Goal: Task Accomplishment & Management: Use online tool/utility

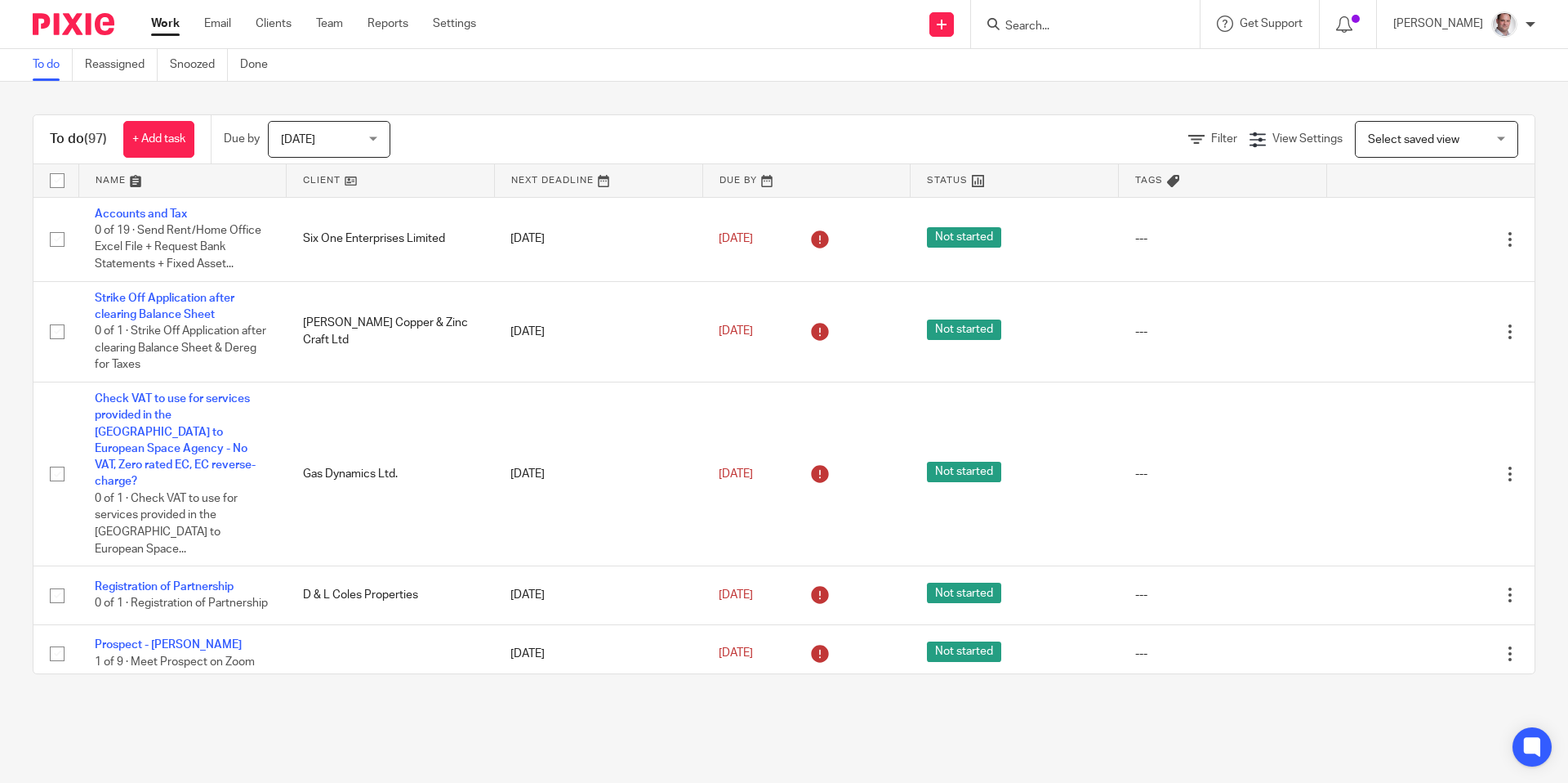
click at [1067, 22] on input "Search" at bounding box center [1077, 26] width 147 height 15
click at [1071, 20] on input "Search" at bounding box center [1077, 26] width 147 height 15
type input "k"
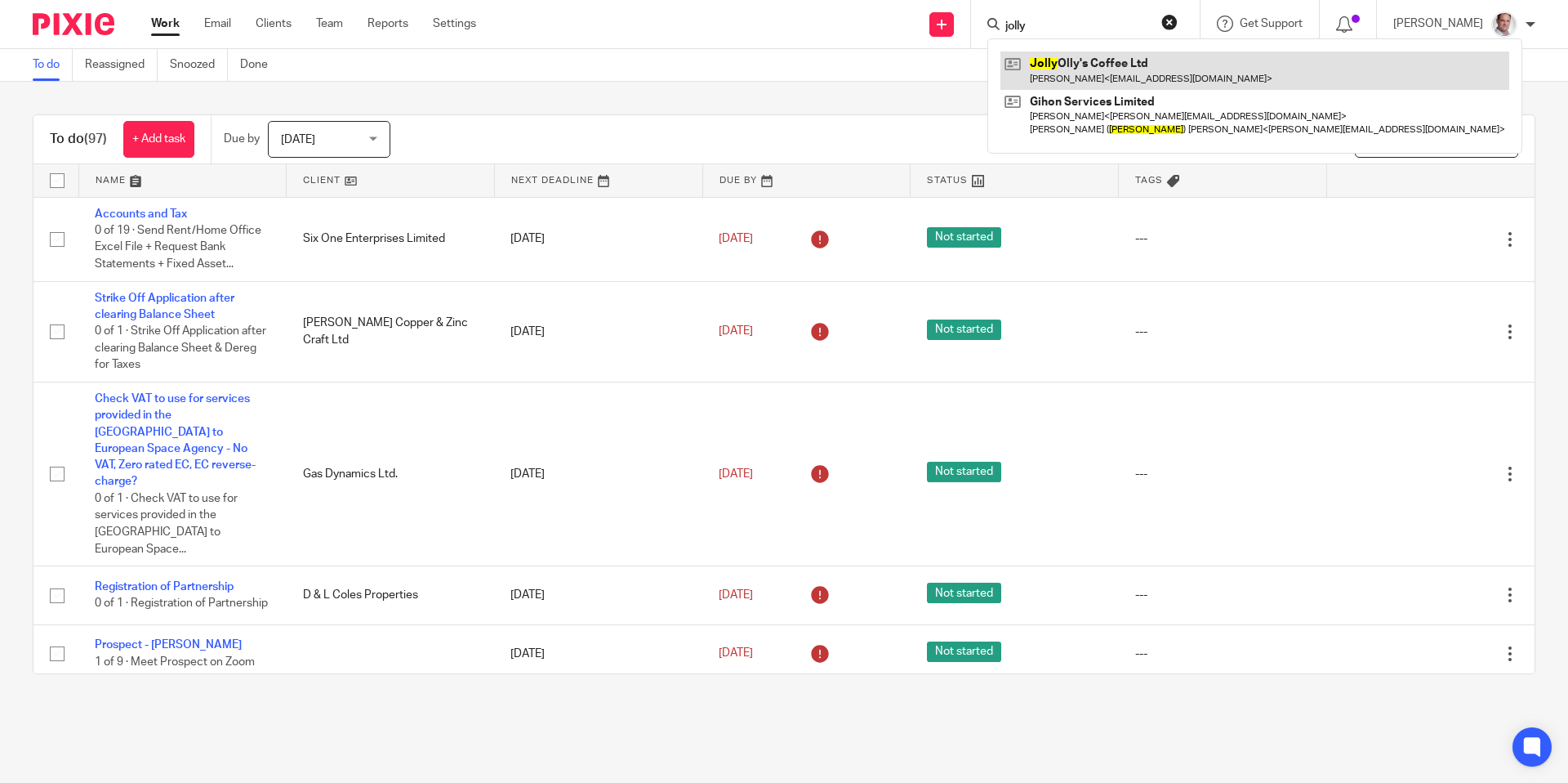
type input "jolly"
click at [1079, 61] on link at bounding box center [1255, 70] width 509 height 38
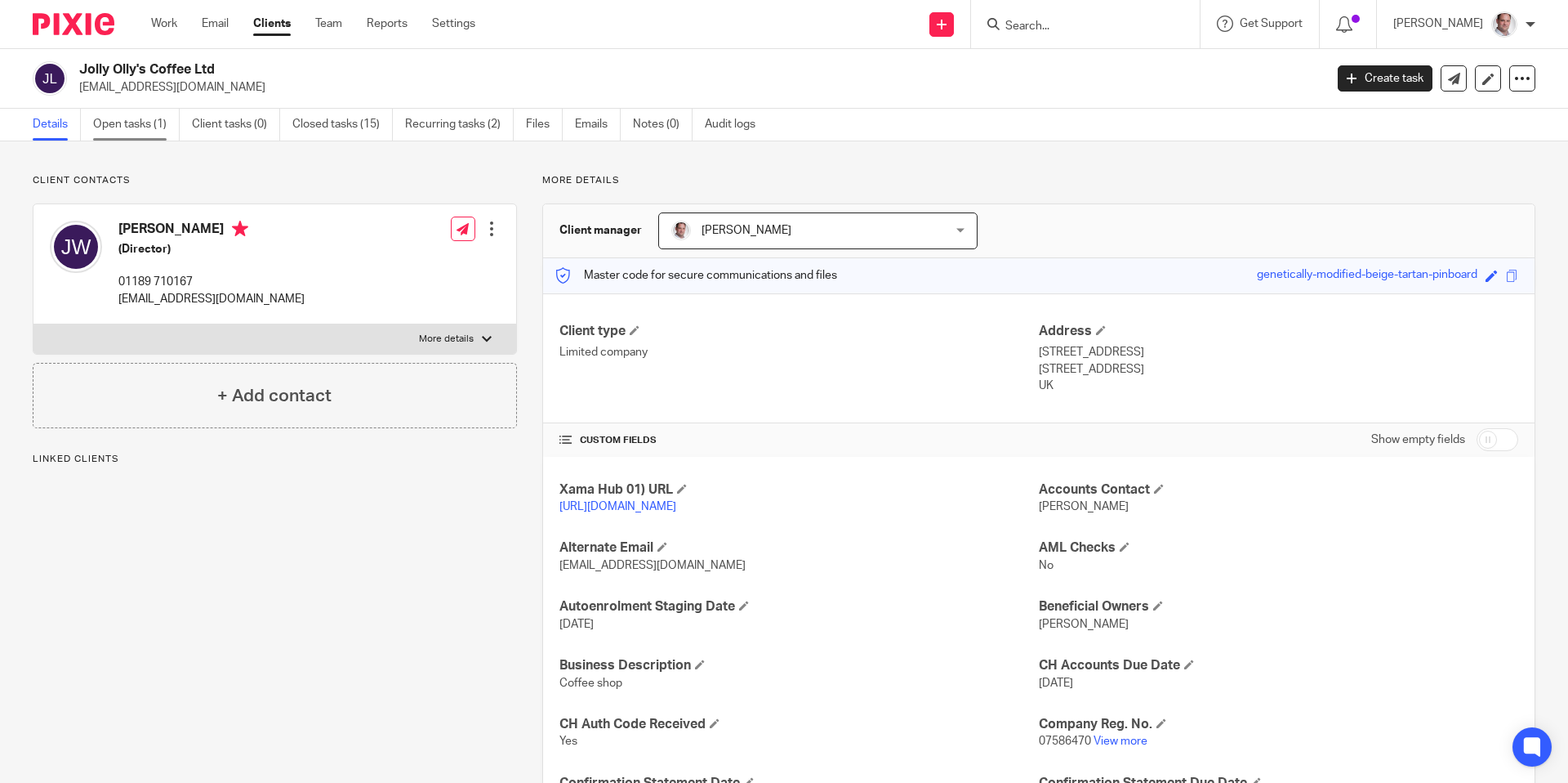
click at [146, 134] on link "Open tasks (1)" at bounding box center [136, 124] width 87 height 32
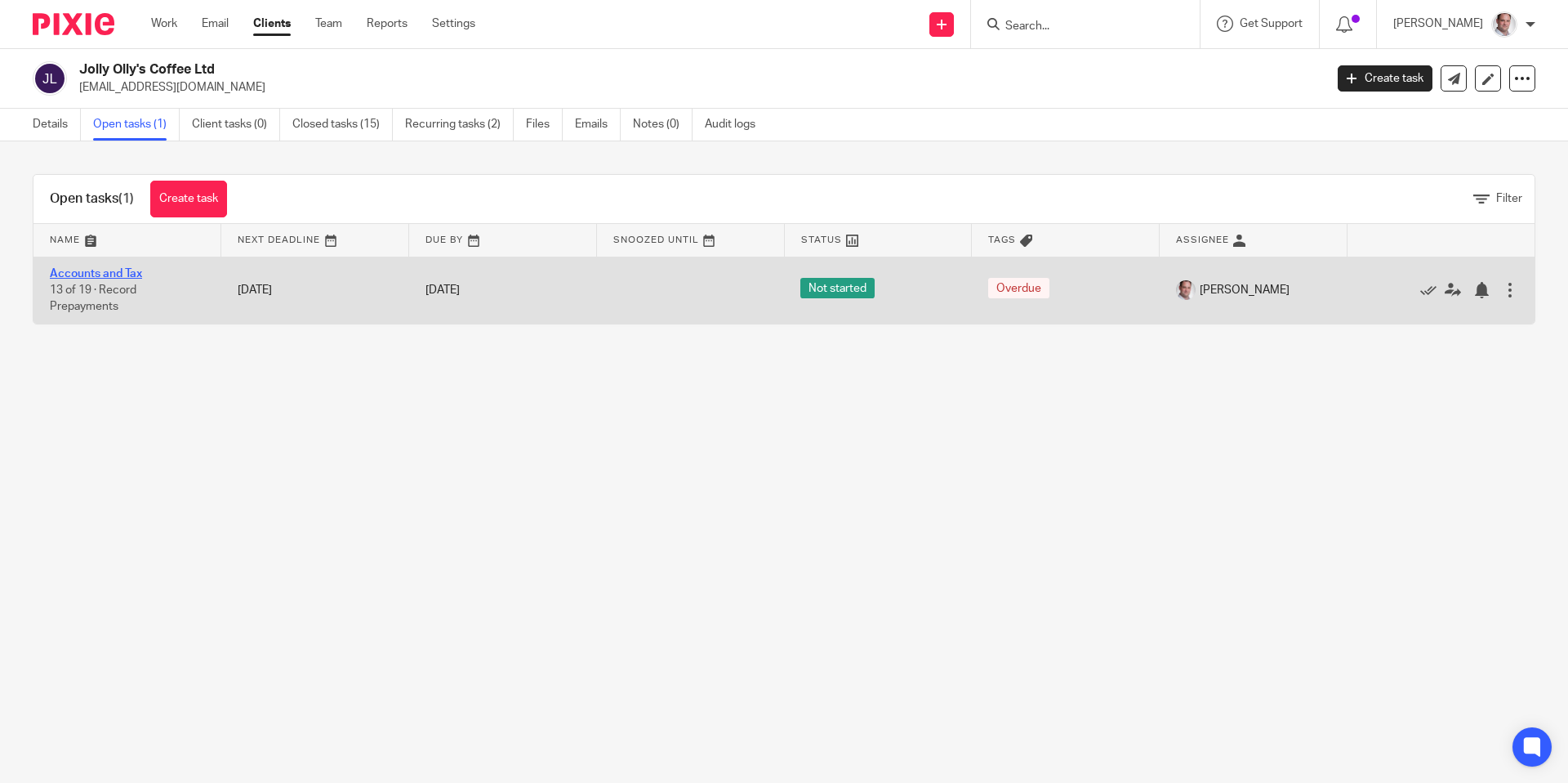
click at [75, 273] on link "Accounts and Tax" at bounding box center [96, 274] width 93 height 12
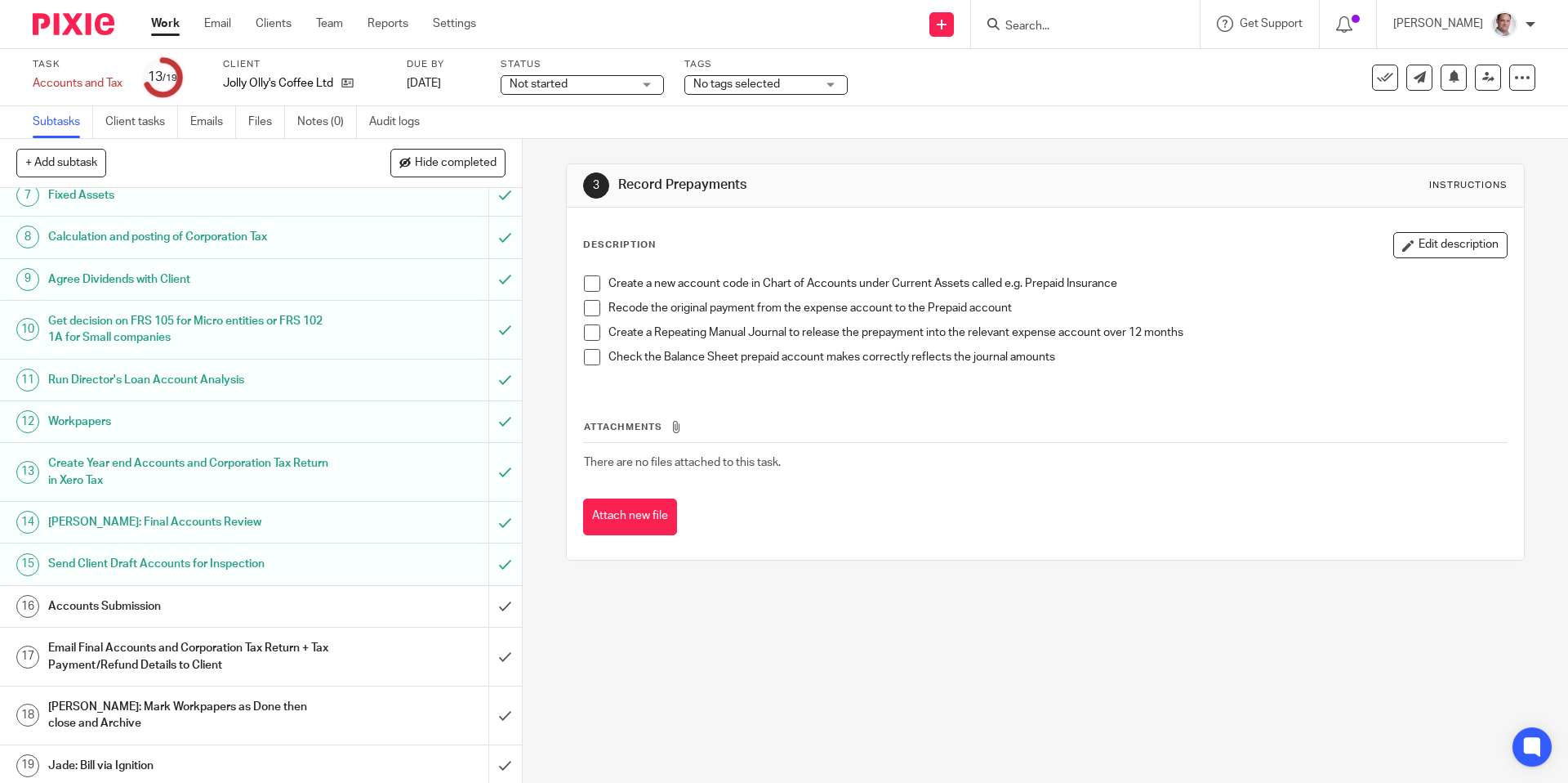
scroll to position [302, 0]
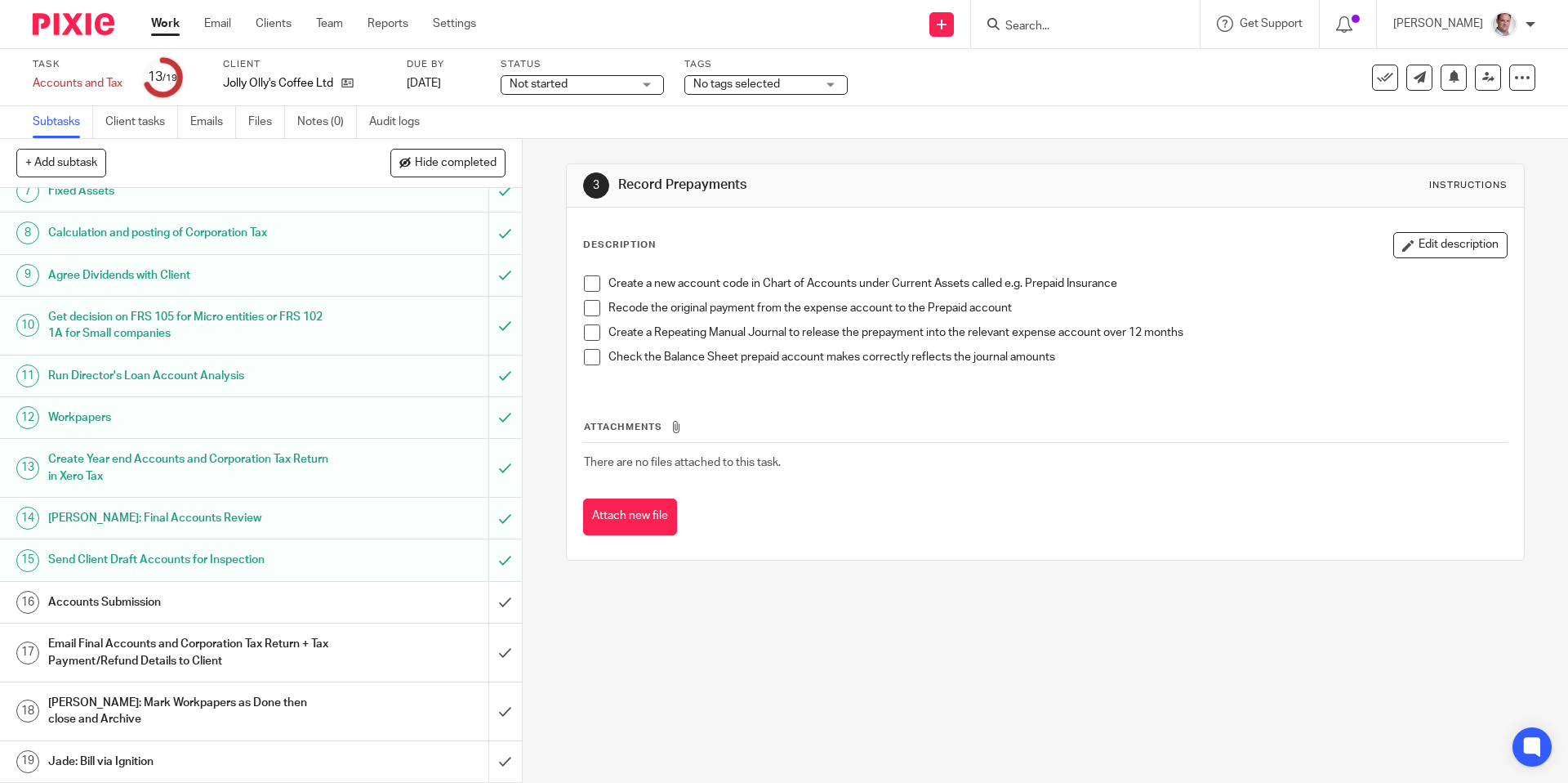
click at [114, 597] on h1 "Accounts Submission" at bounding box center [189, 602] width 283 height 24
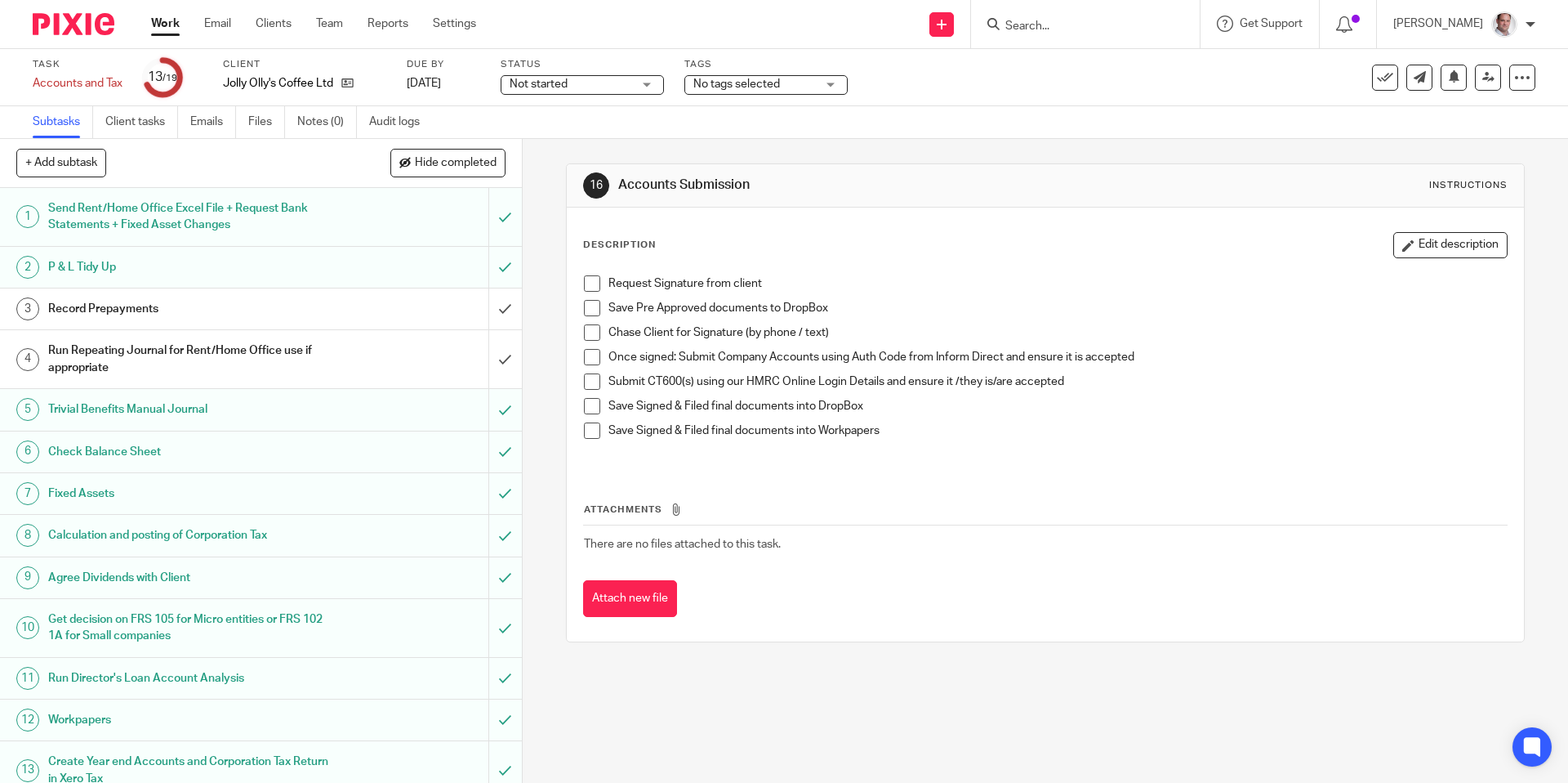
click at [590, 284] on span at bounding box center [592, 283] width 17 height 17
click at [1061, 21] on input "Search" at bounding box center [1077, 26] width 147 height 15
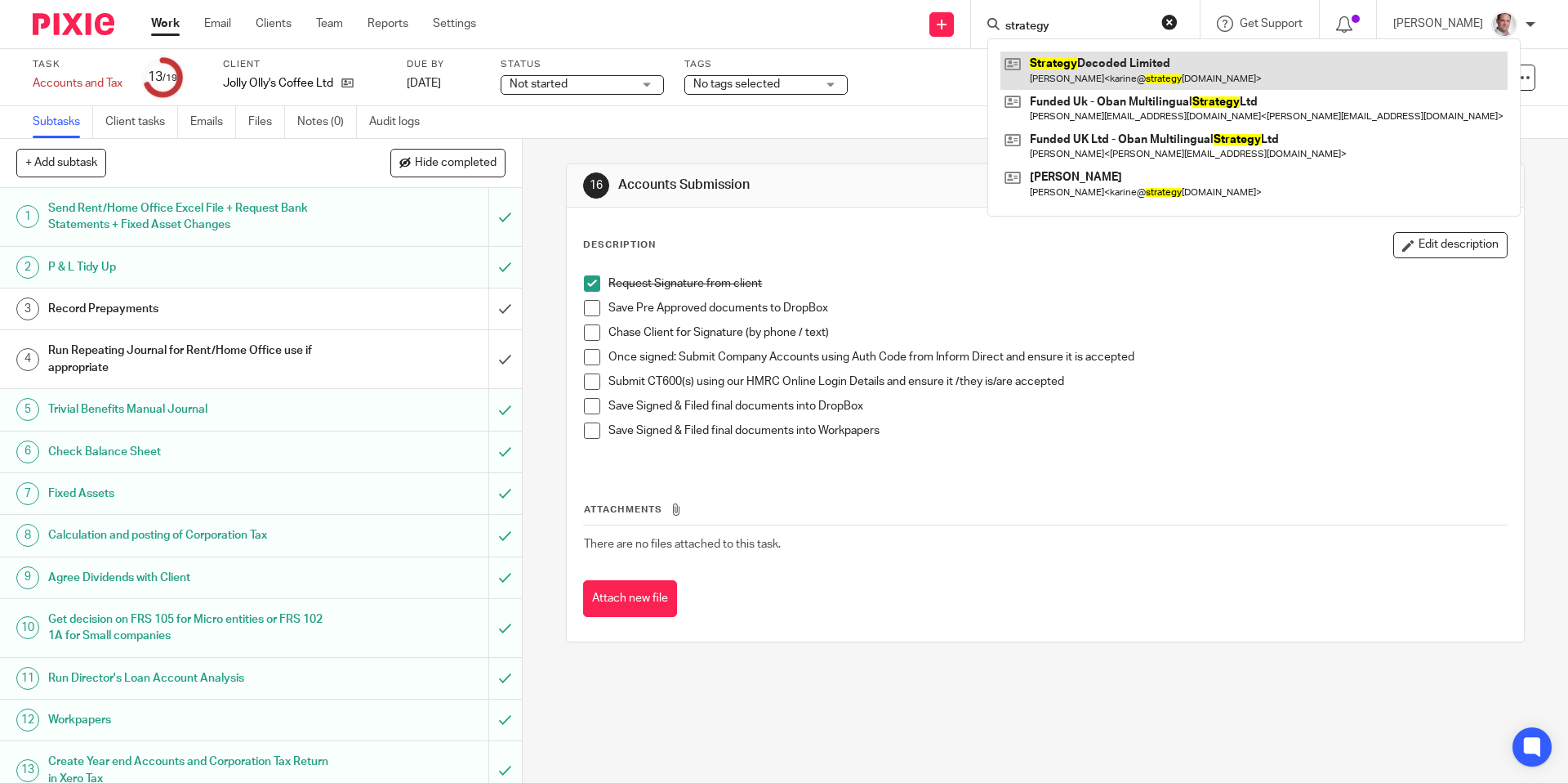
type input "strategy"
click at [1128, 57] on link at bounding box center [1254, 70] width 507 height 38
